Goal: Download file/media

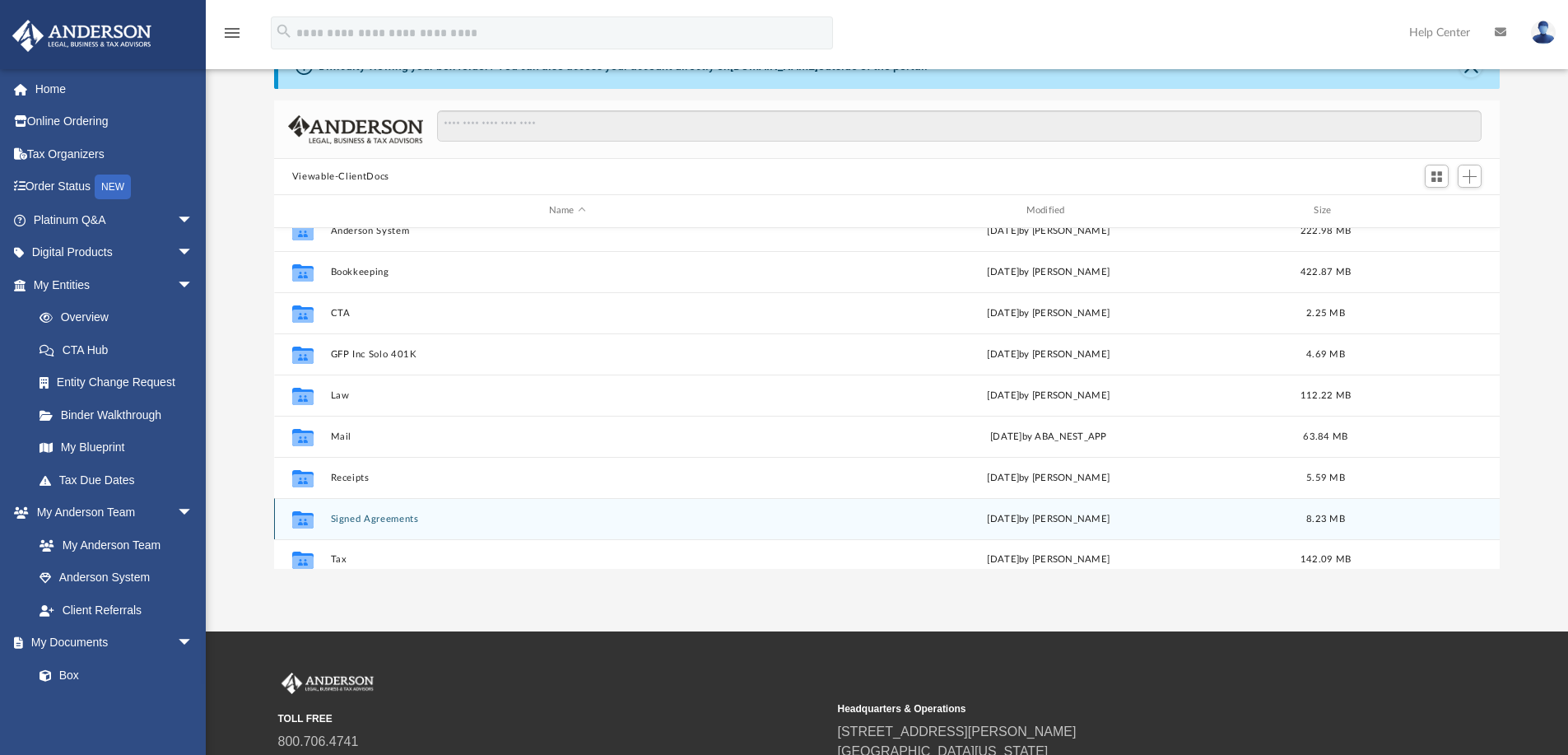
scroll to position [29, 0]
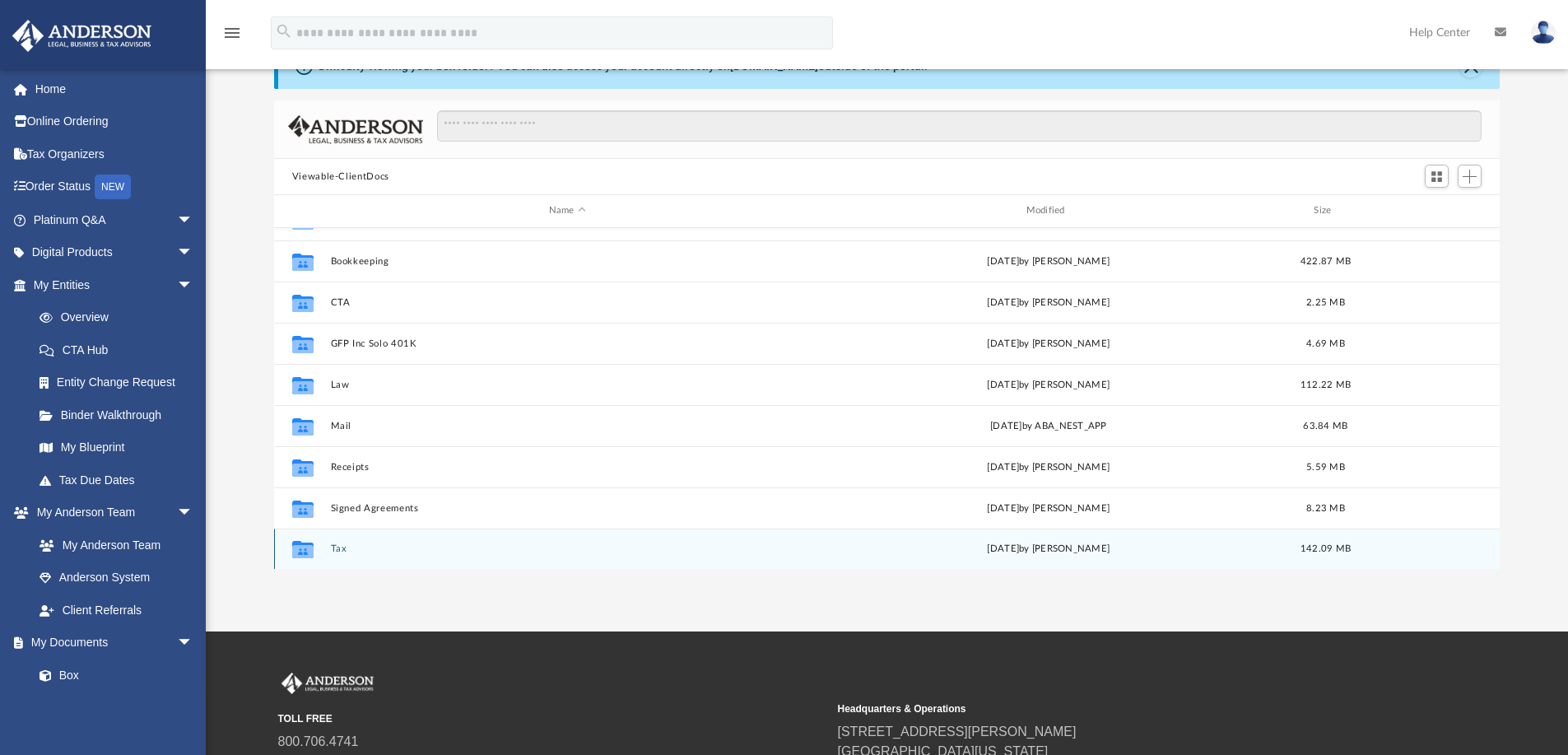
click at [331, 544] on button "Tax" at bounding box center [567, 548] width 474 height 11
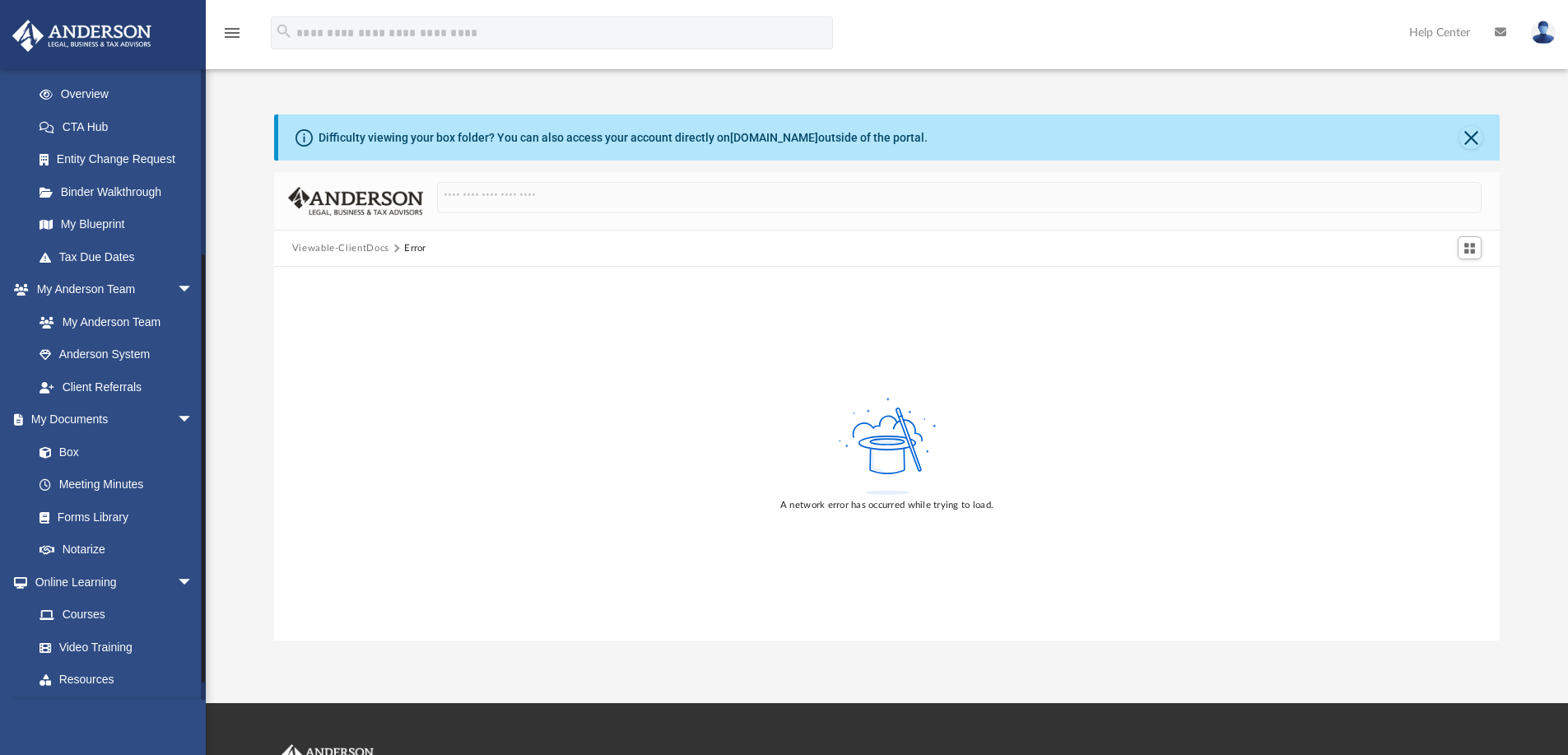
scroll to position [287, 0]
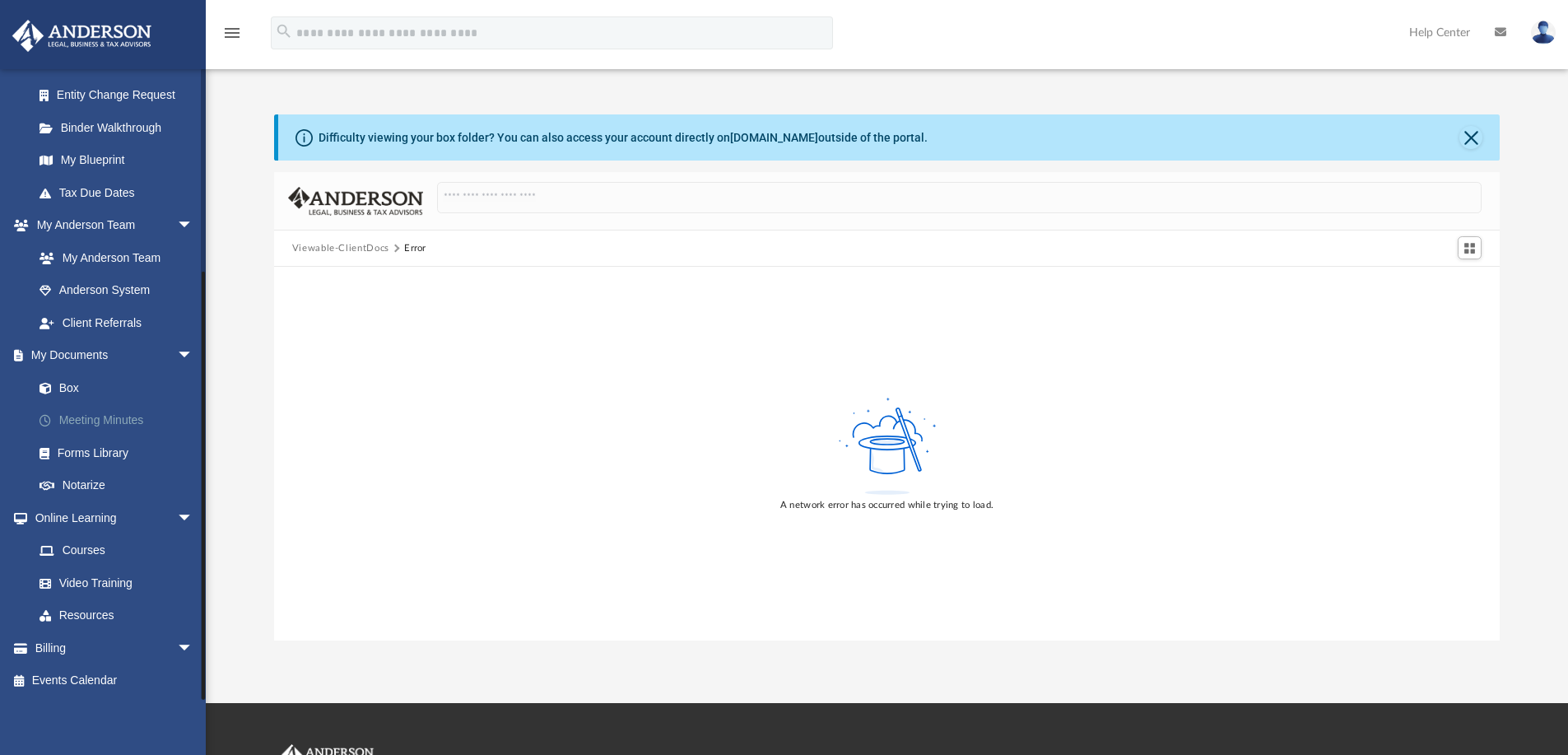
click at [106, 420] on link "Meeting Minutes" at bounding box center [121, 421] width 195 height 33
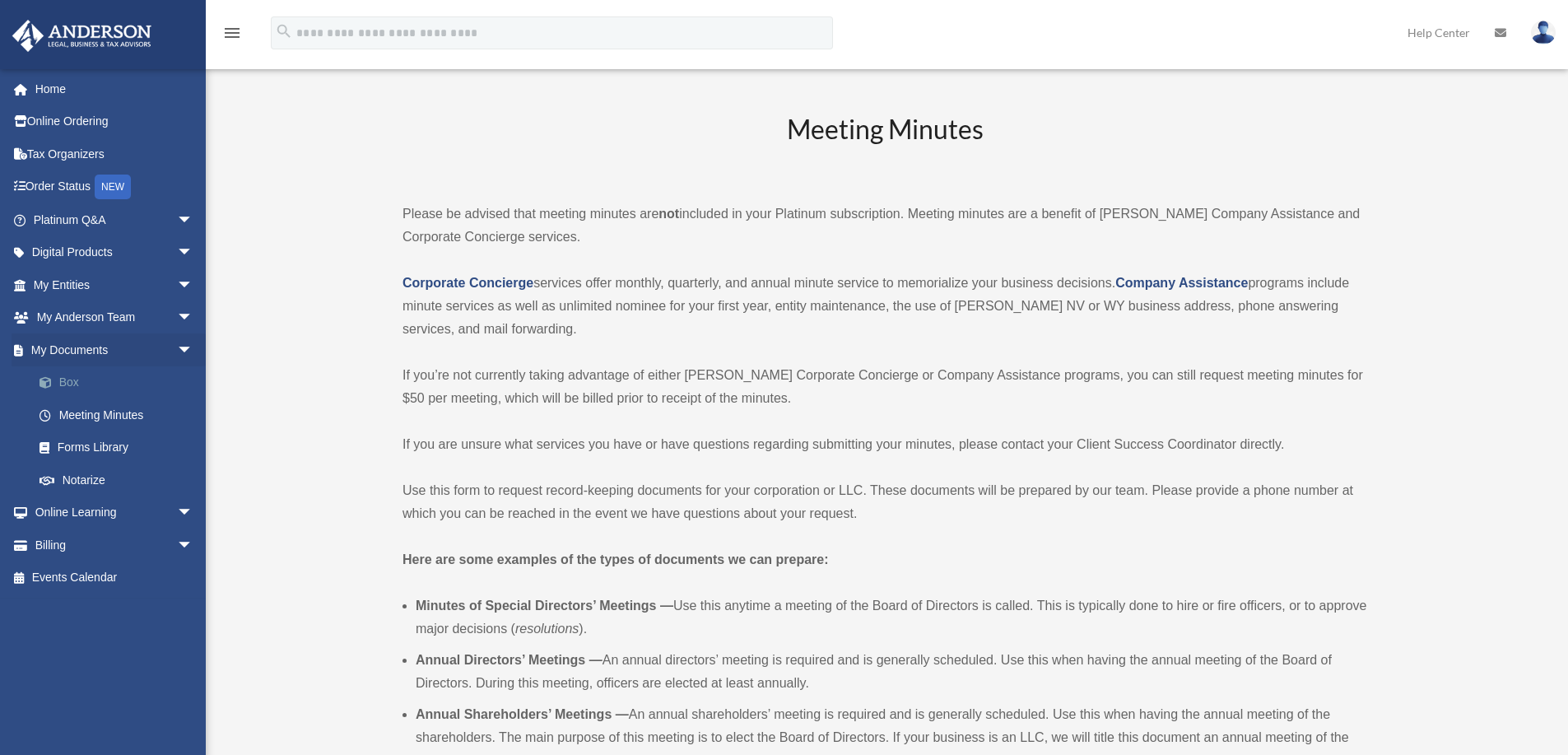
click at [57, 378] on span at bounding box center [53, 382] width 11 height 12
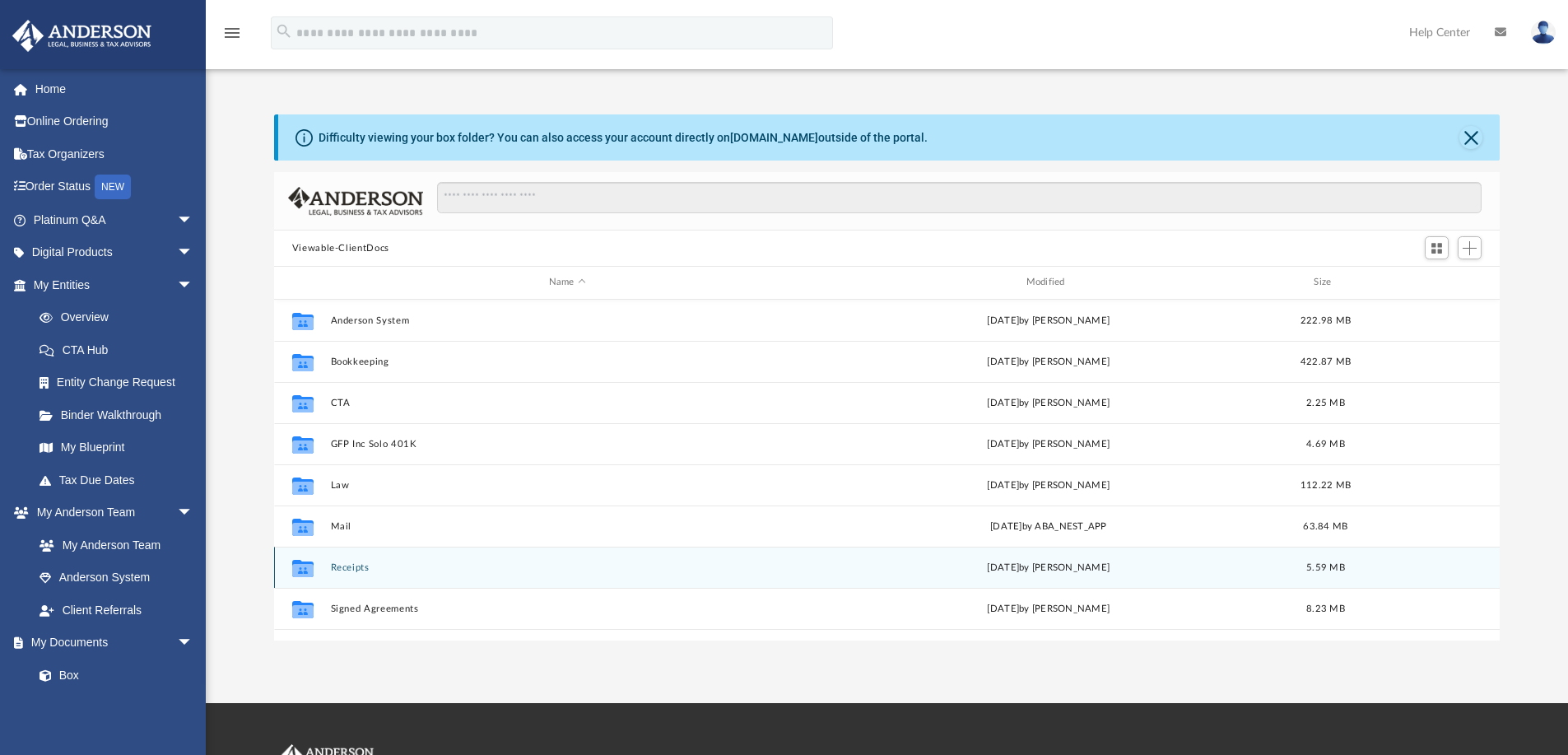
scroll to position [29, 0]
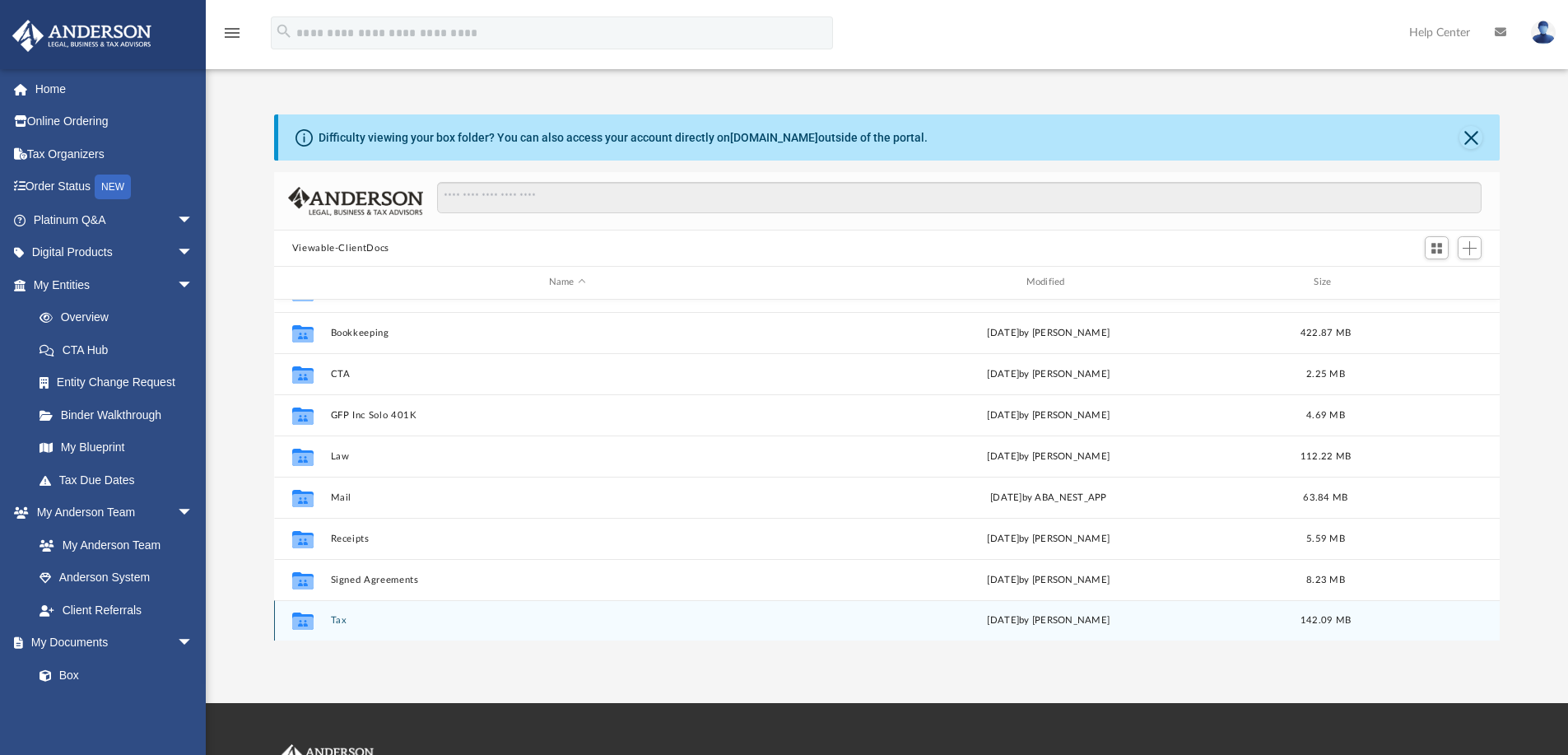
click at [329, 619] on div "Collaborated Folder Tax [DATE] by [PERSON_NAME] 142.09 MB" at bounding box center [887, 620] width 1226 height 41
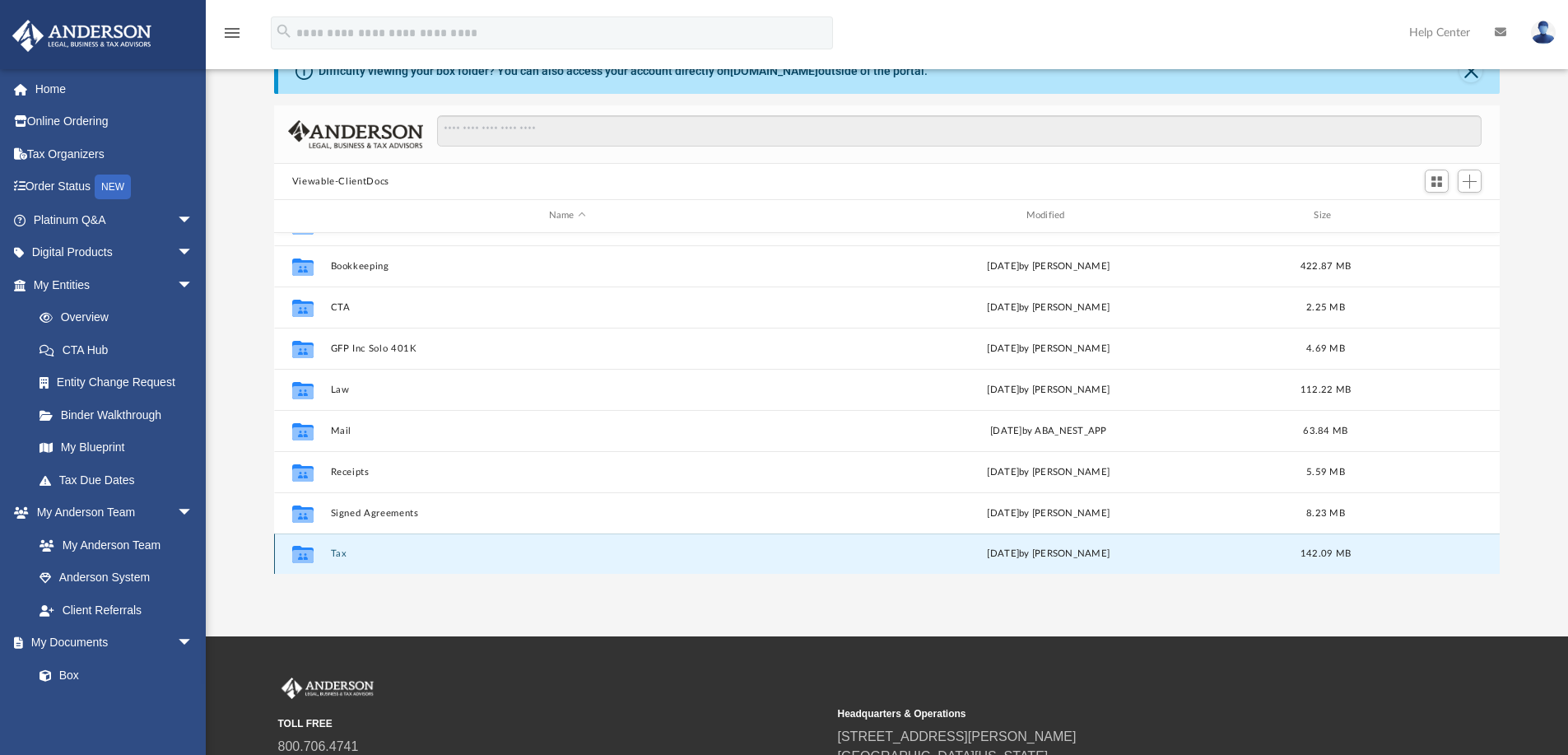
scroll to position [165, 0]
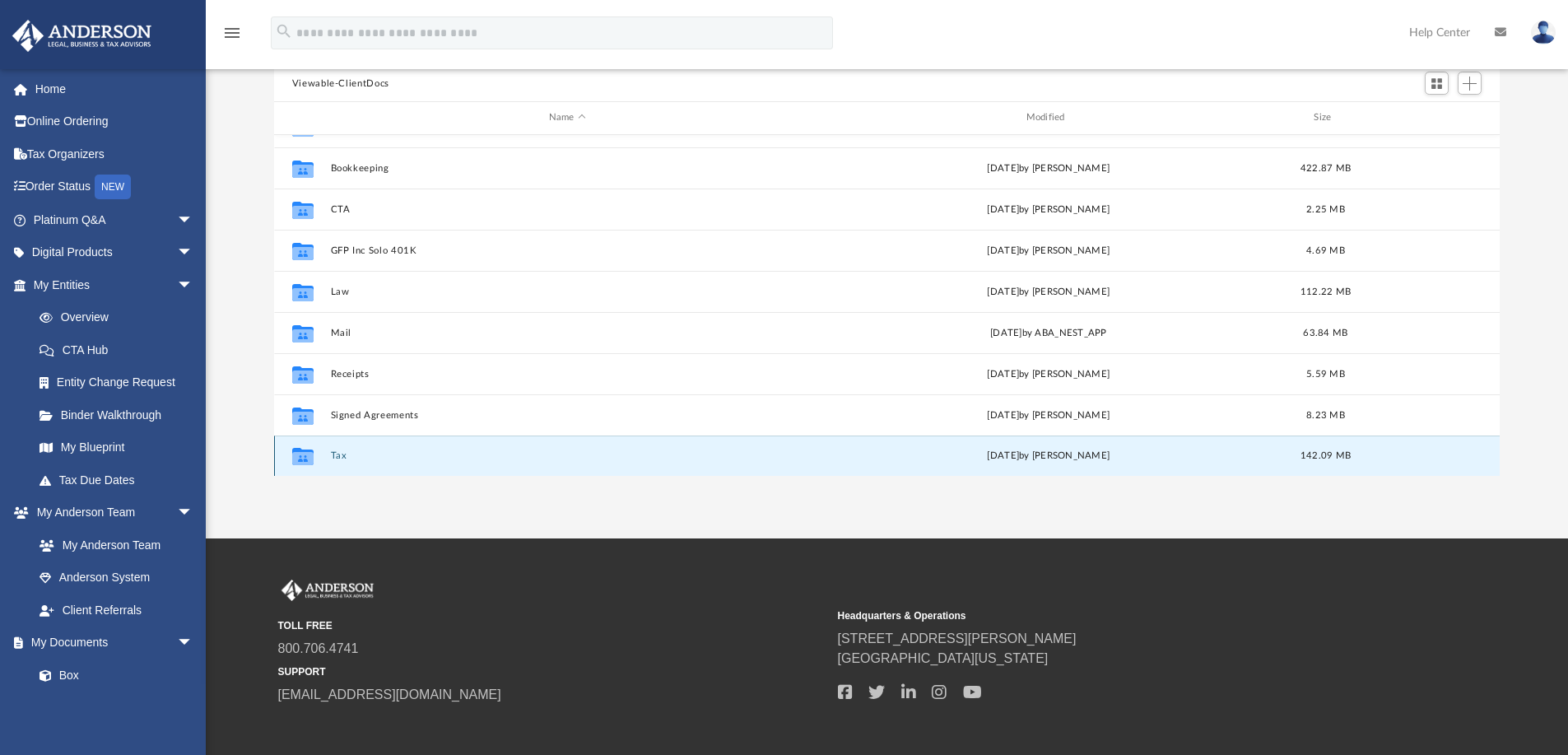
click at [338, 456] on button "Tax" at bounding box center [567, 456] width 474 height 11
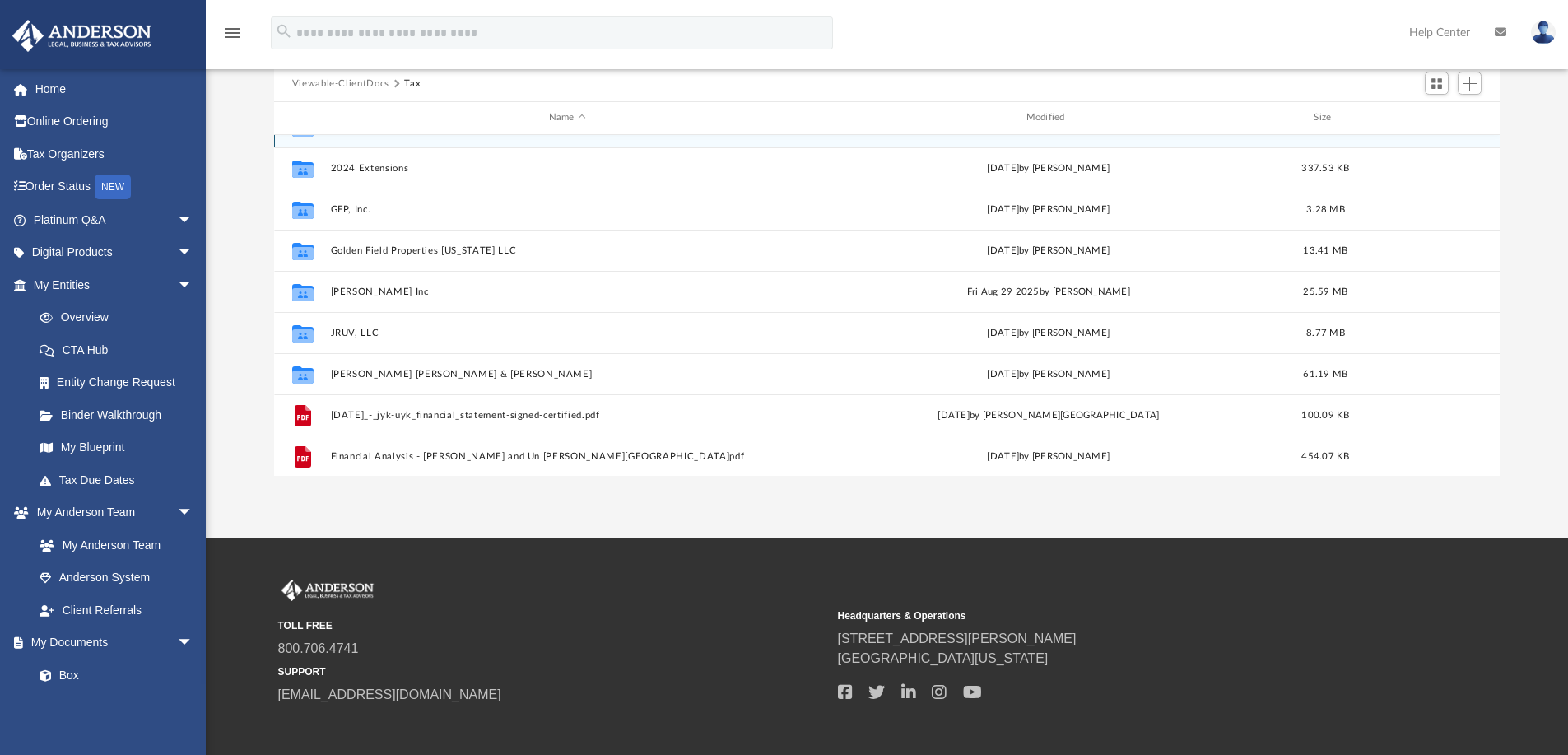
scroll to position [0, 0]
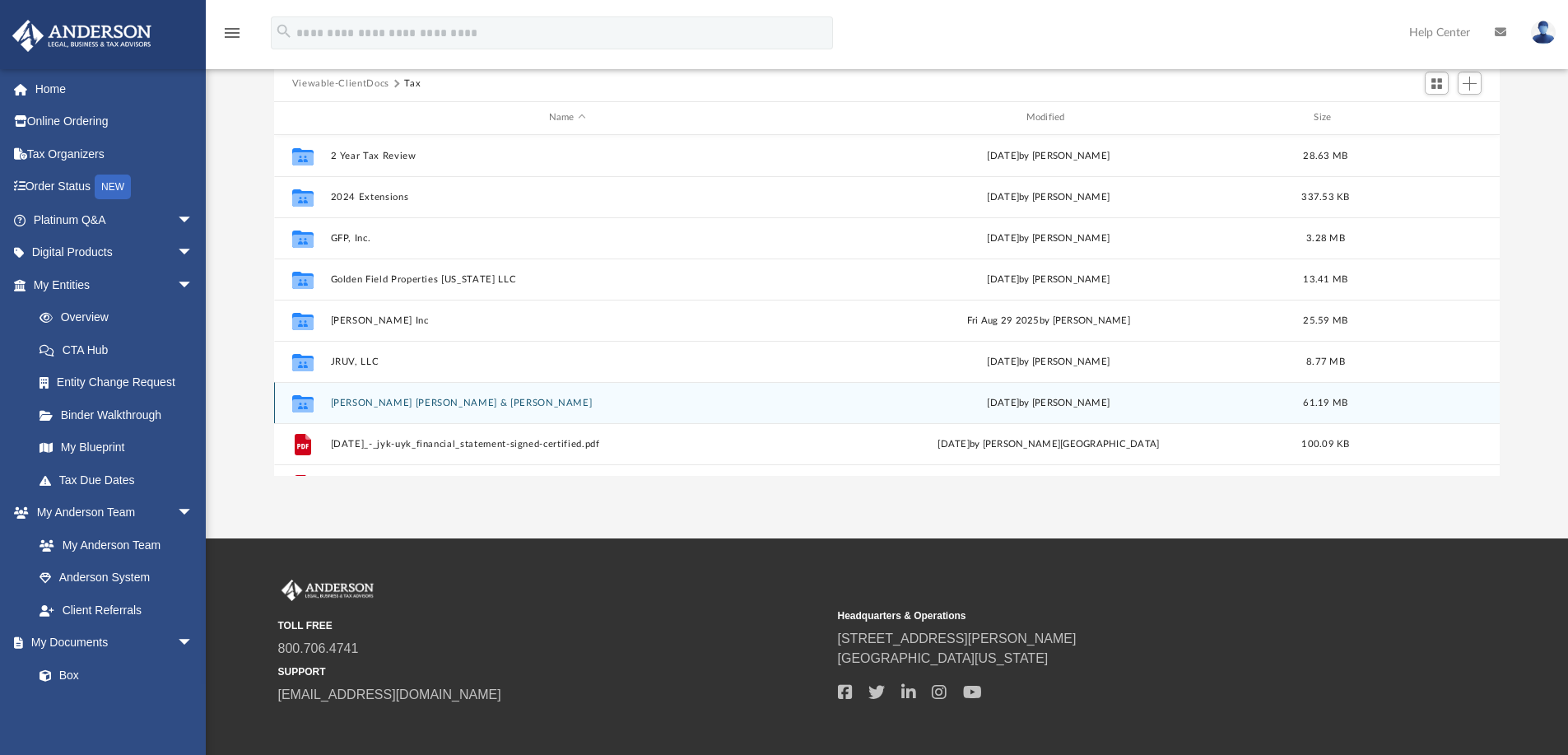
click at [422, 397] on button "[PERSON_NAME] [PERSON_NAME] & [PERSON_NAME]" at bounding box center [567, 402] width 474 height 11
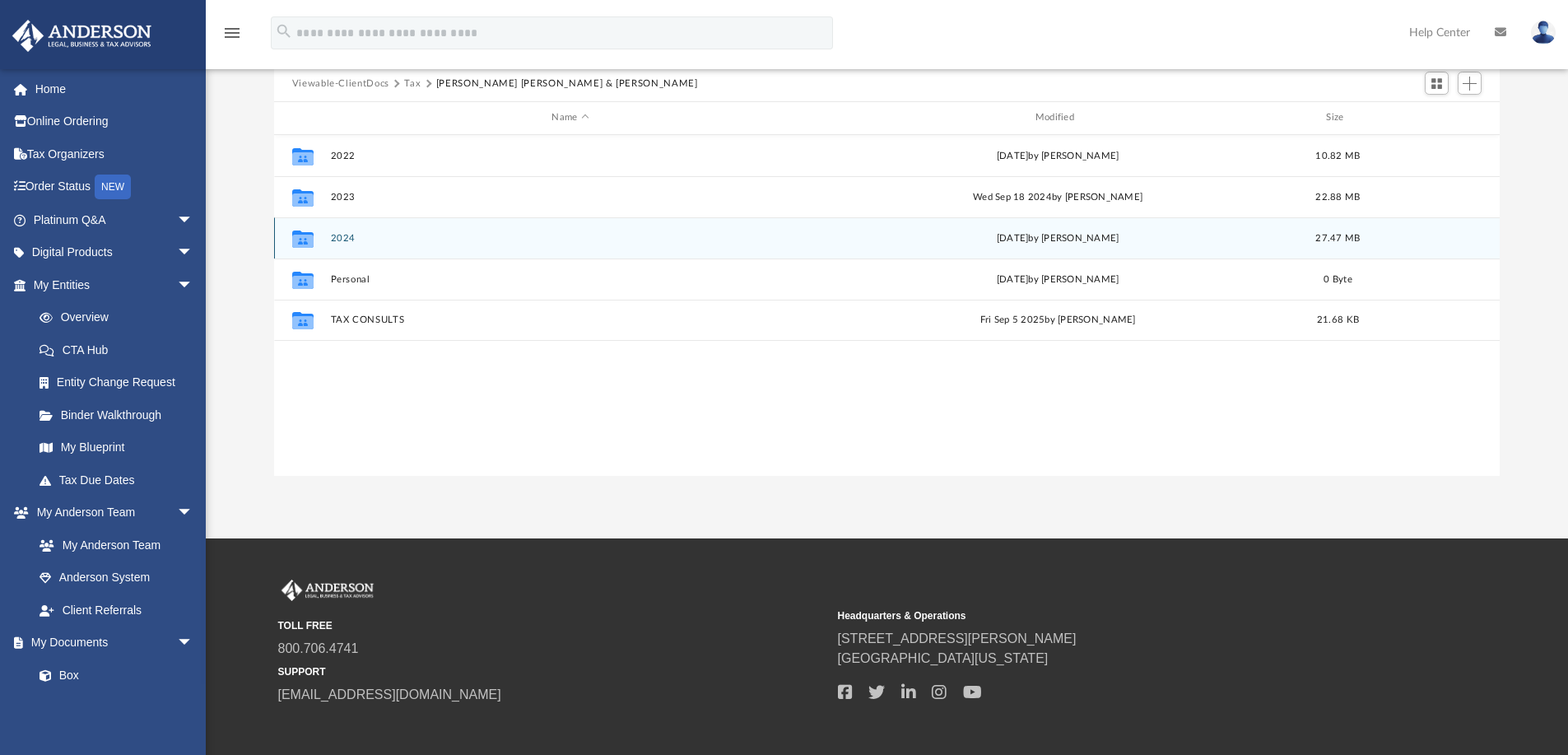
click at [354, 239] on button "2024" at bounding box center [570, 238] width 480 height 11
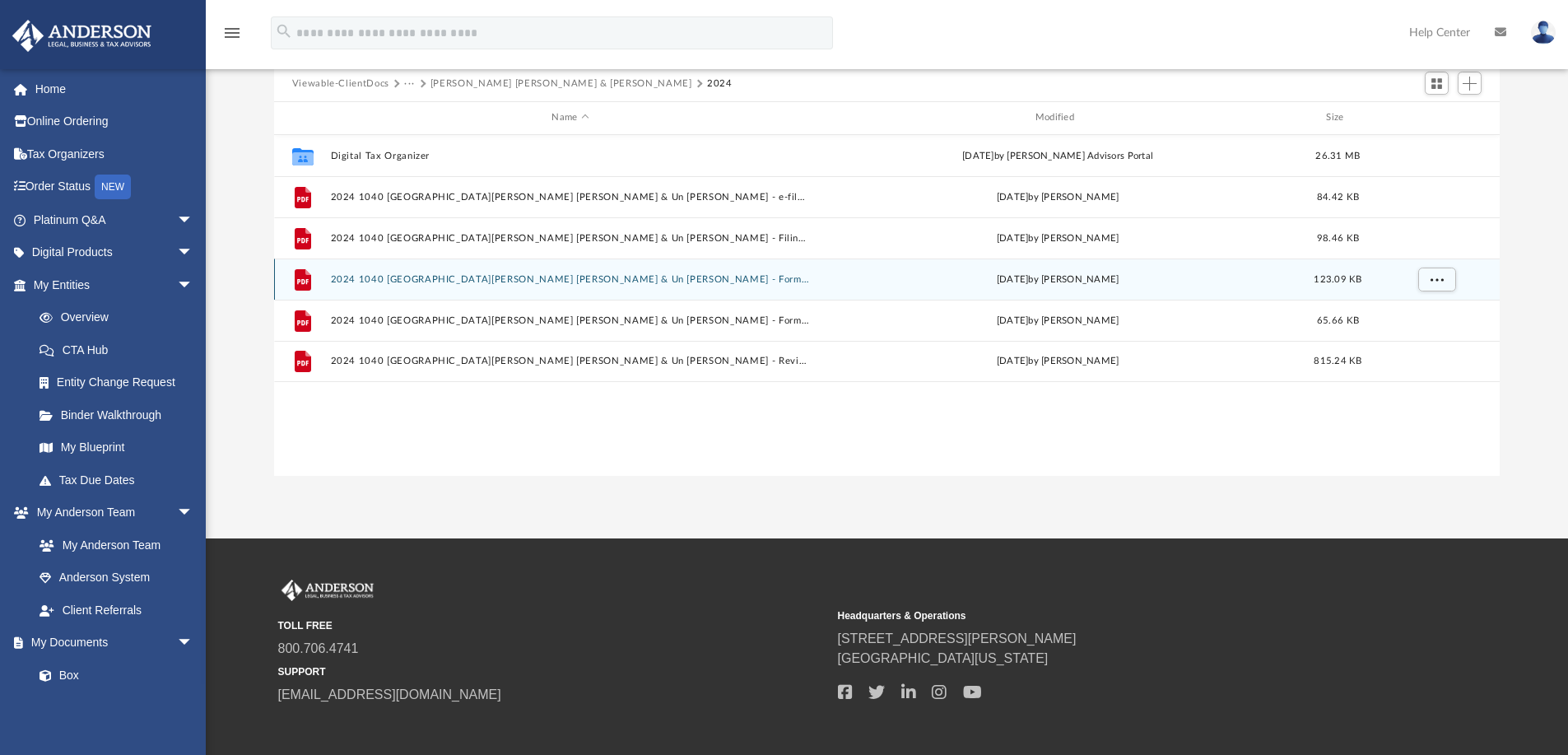
click at [516, 281] on button "2024 1040 [GEOGRAPHIC_DATA][PERSON_NAME] [PERSON_NAME] & Un [PERSON_NAME] - For…" at bounding box center [570, 279] width 480 height 11
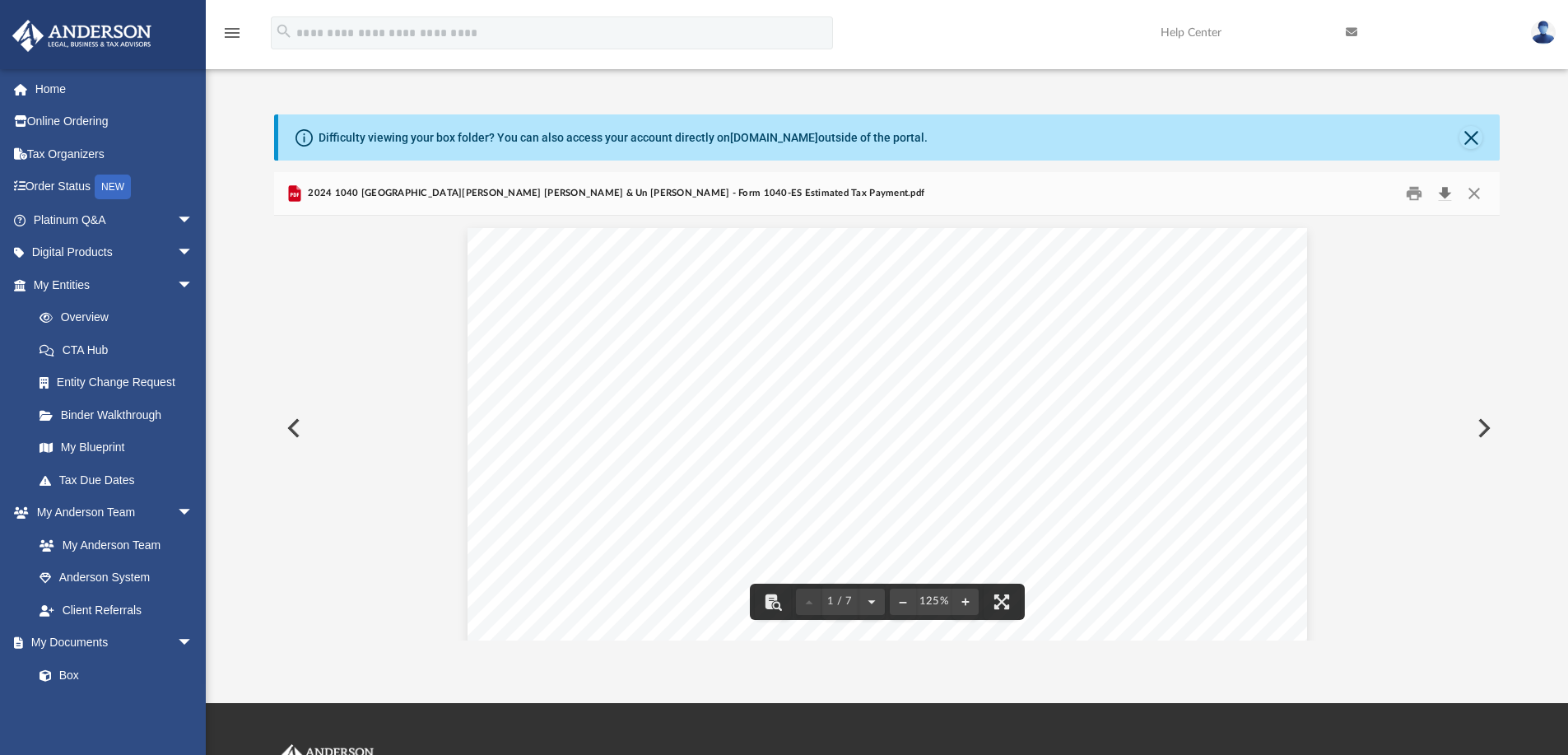
click at [1441, 192] on button "Download" at bounding box center [1445, 194] width 30 height 26
